Goal: Navigation & Orientation: Understand site structure

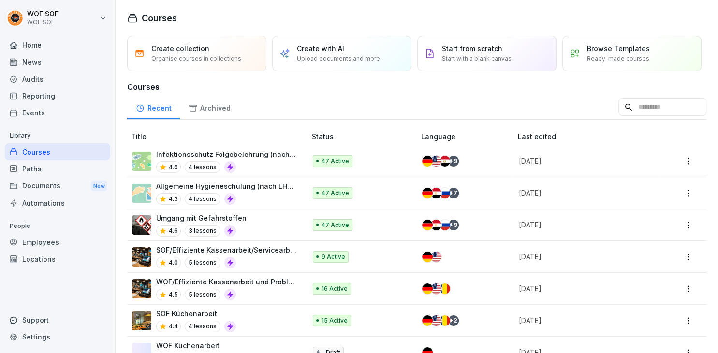
click at [53, 80] on div "Audits" at bounding box center [57, 79] width 105 height 17
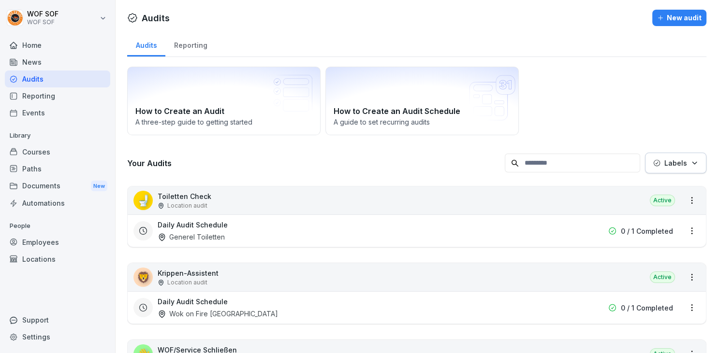
click at [78, 49] on div "Home" at bounding box center [57, 45] width 105 height 17
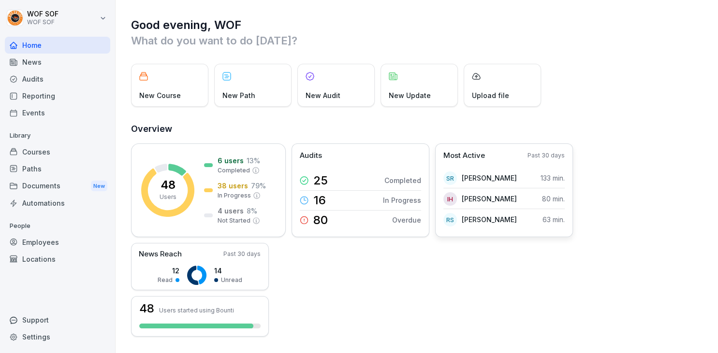
click at [473, 214] on div "RS [PERSON_NAME]" at bounding box center [479, 220] width 73 height 14
click at [60, 66] on div "News" at bounding box center [57, 62] width 105 height 17
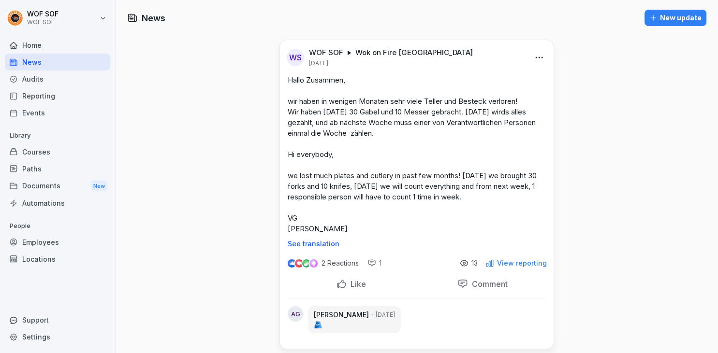
click at [62, 92] on div "Reporting" at bounding box center [57, 96] width 105 height 17
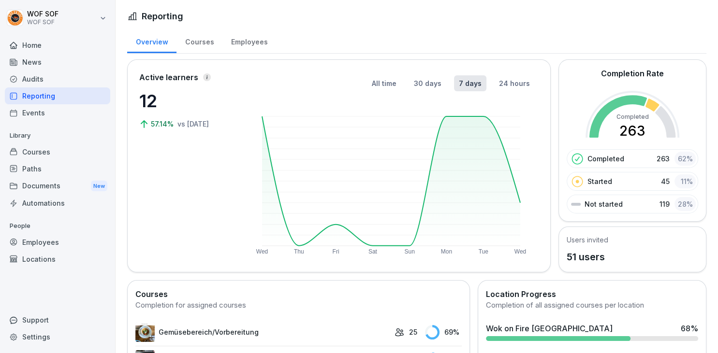
click at [50, 155] on div "Courses" at bounding box center [57, 152] width 105 height 17
